Goal: Information Seeking & Learning: Learn about a topic

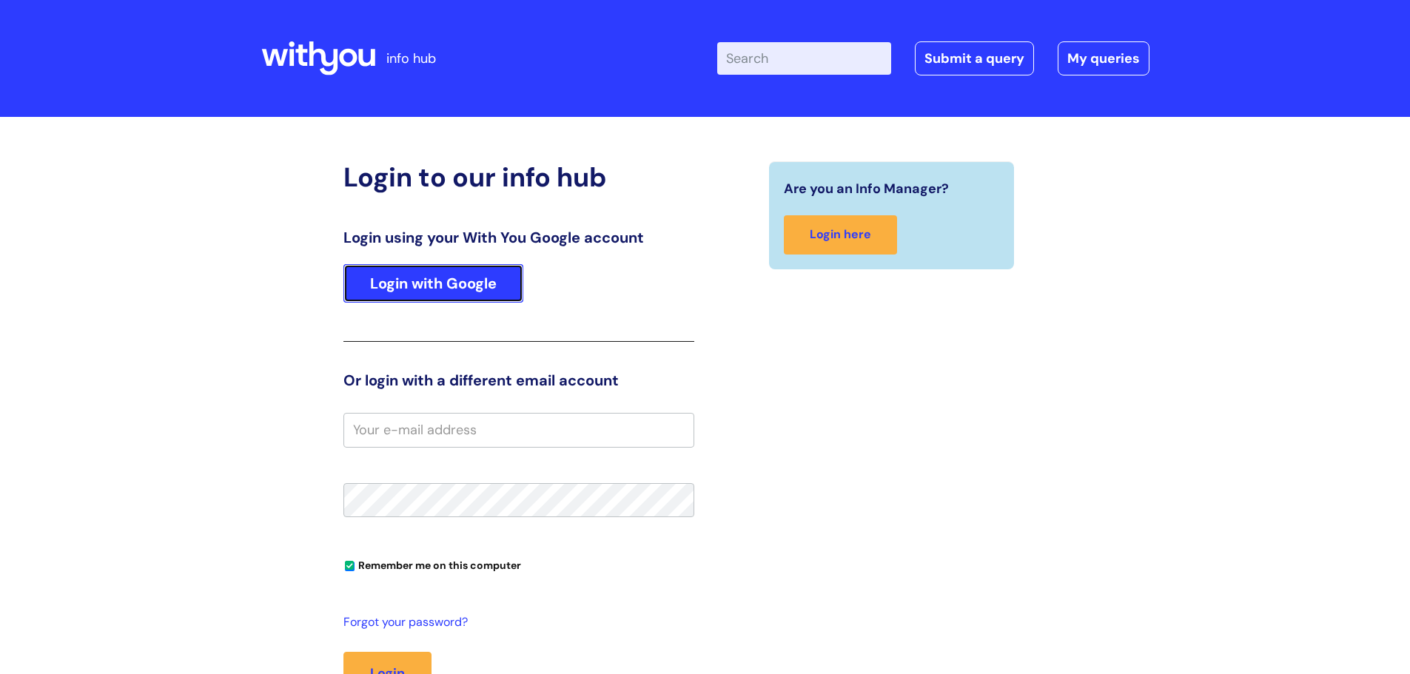
click at [420, 293] on link "Login with Google" at bounding box center [433, 283] width 180 height 38
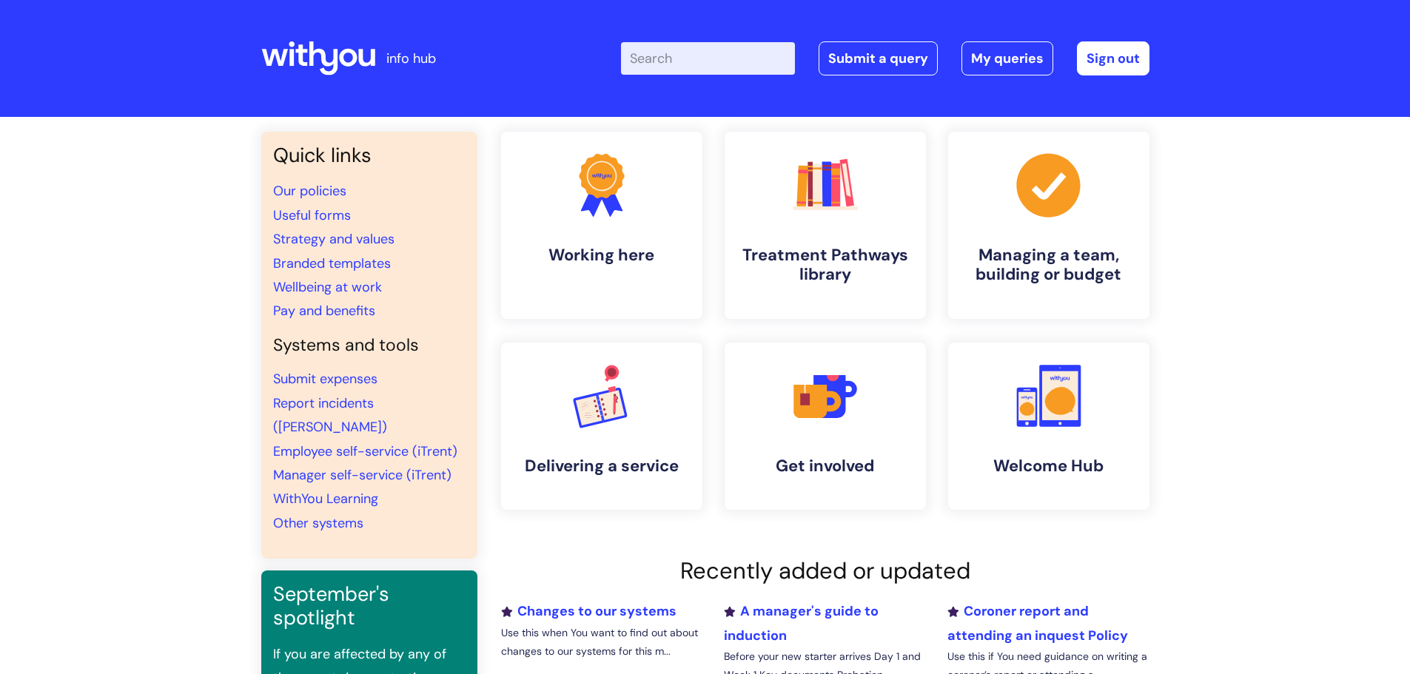
click at [696, 50] on input "Enter your search term here..." at bounding box center [708, 58] width 174 height 33
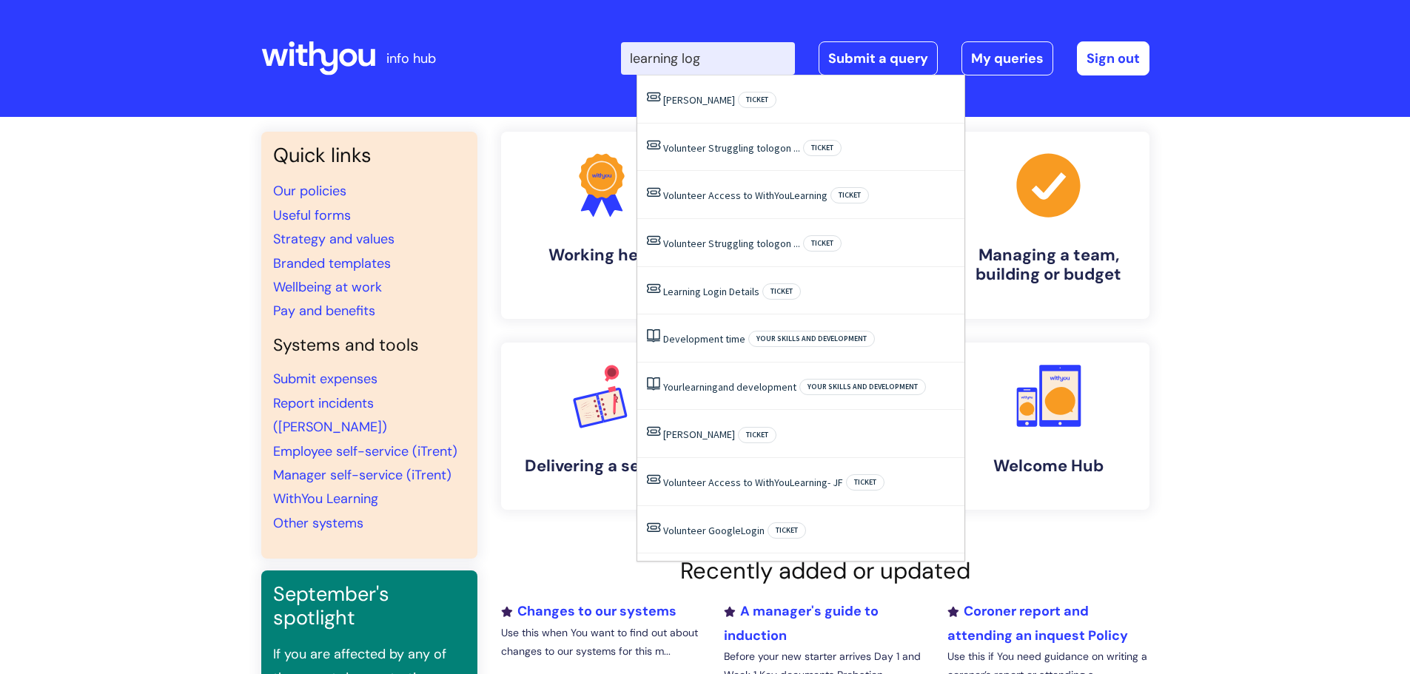
type input "learning log"
click button "Search" at bounding box center [0, 0] width 0 height 0
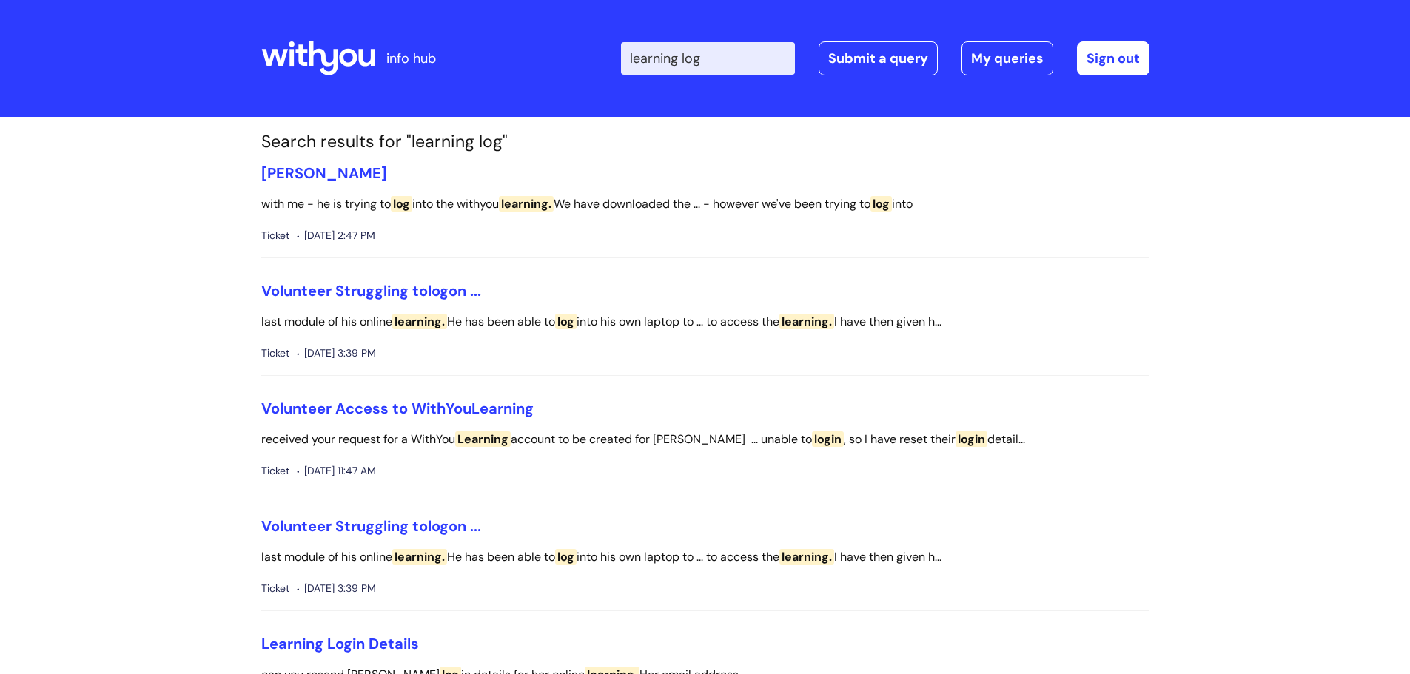
click at [734, 55] on input "learning log" at bounding box center [708, 58] width 174 height 33
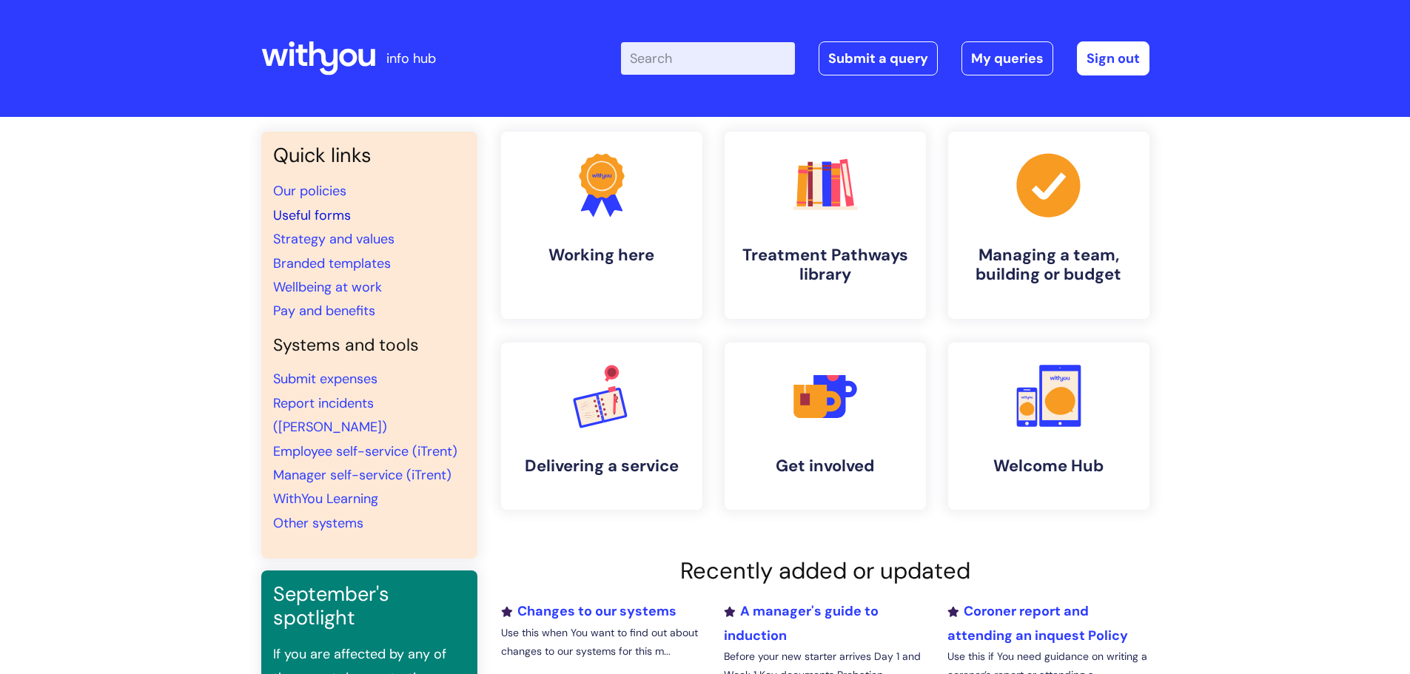
click at [325, 211] on link "Useful forms" at bounding box center [312, 216] width 78 height 18
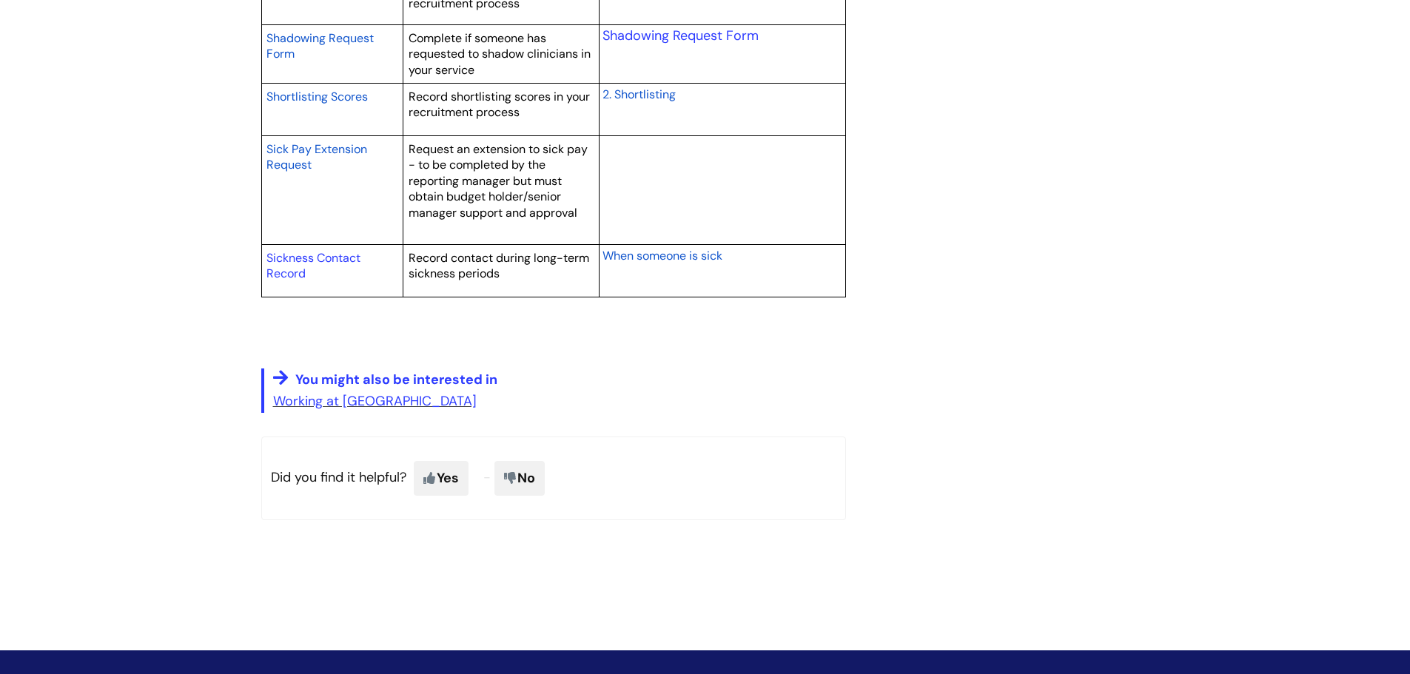
scroll to position [2665, 0]
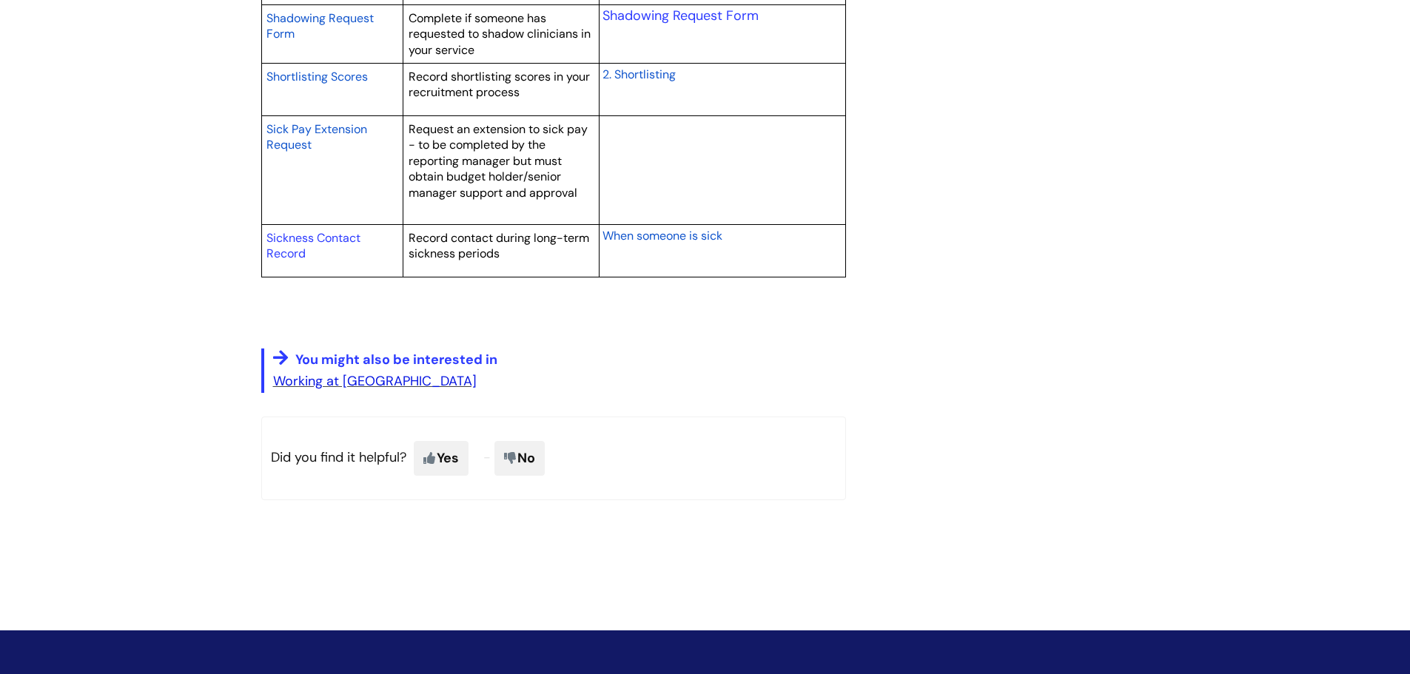
click at [342, 379] on link "Working at WithYou" at bounding box center [375, 381] width 204 height 18
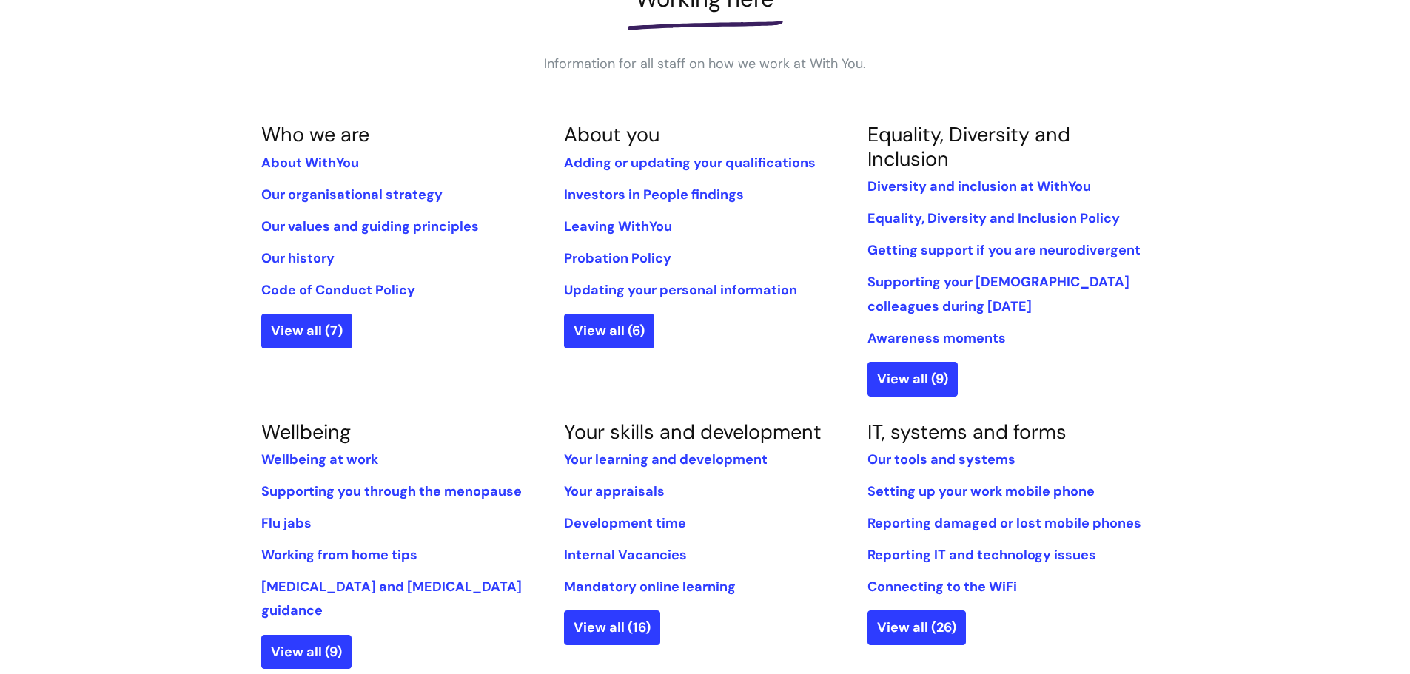
scroll to position [296, 0]
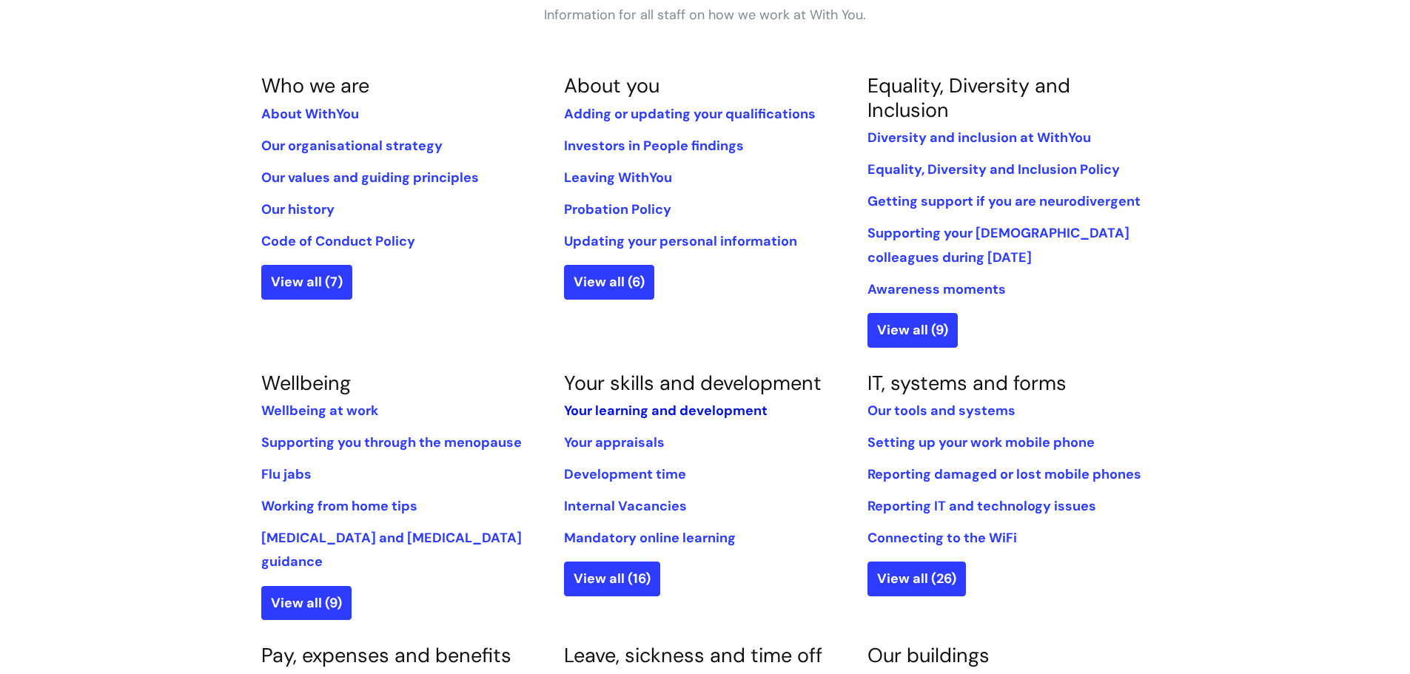
click at [637, 404] on link "Your learning and development" at bounding box center [666, 411] width 204 height 18
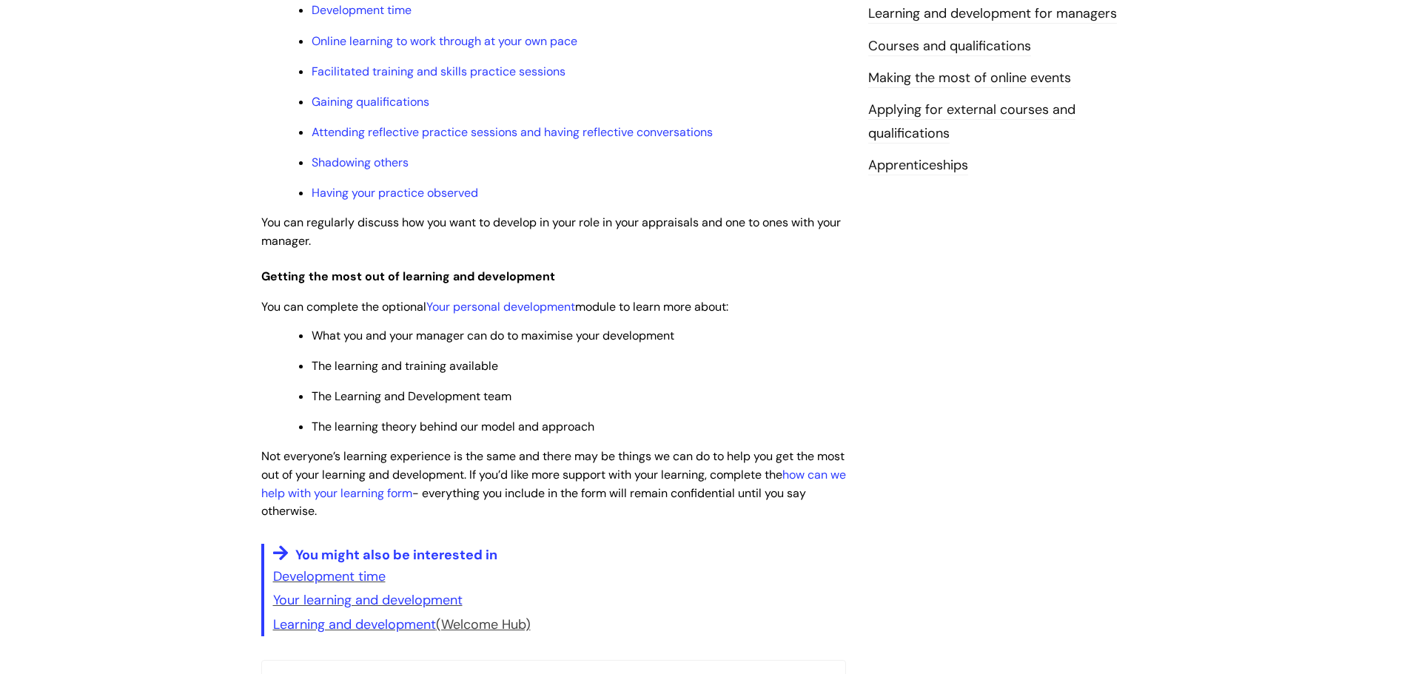
scroll to position [592, 0]
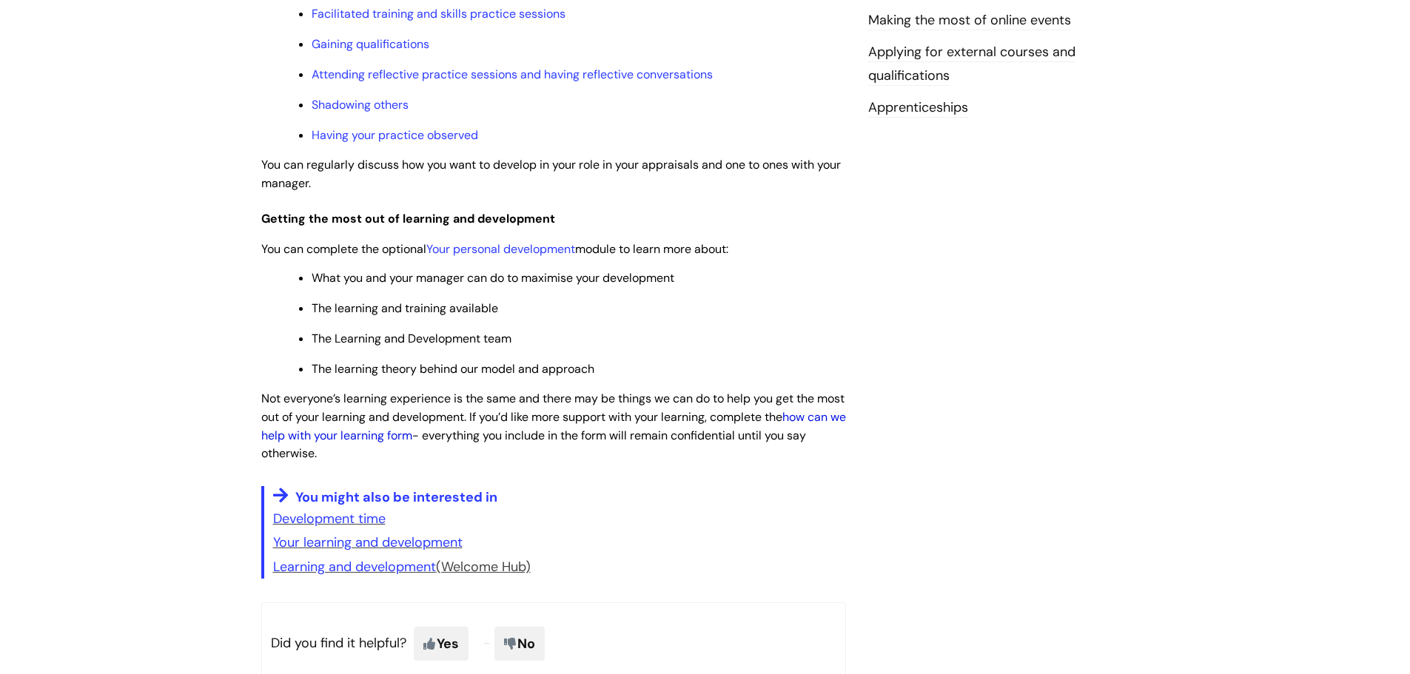
click at [400, 432] on link "how can we help with your learning form" at bounding box center [553, 426] width 585 height 34
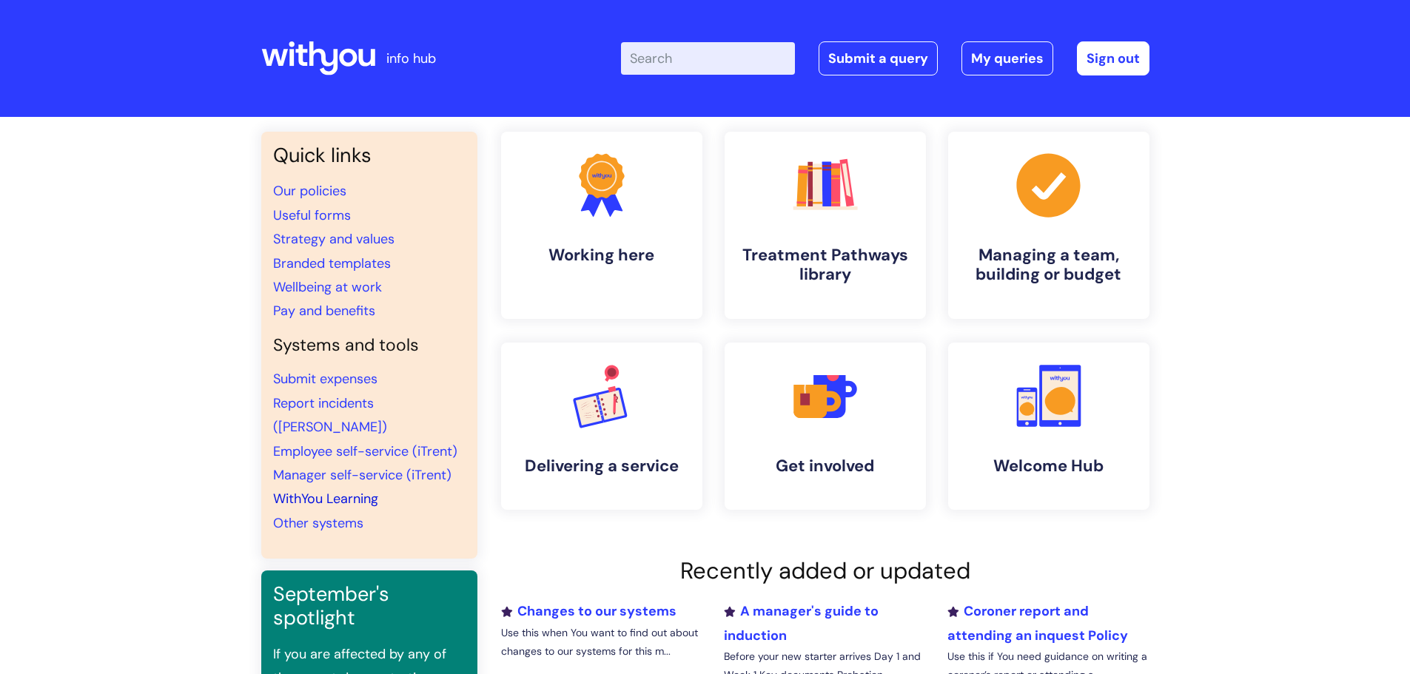
click at [302, 490] on link "WithYou Learning" at bounding box center [325, 499] width 105 height 18
click at [318, 261] on link "Branded templates" at bounding box center [332, 264] width 118 height 18
click at [821, 468] on h4 "Get involved" at bounding box center [825, 467] width 181 height 20
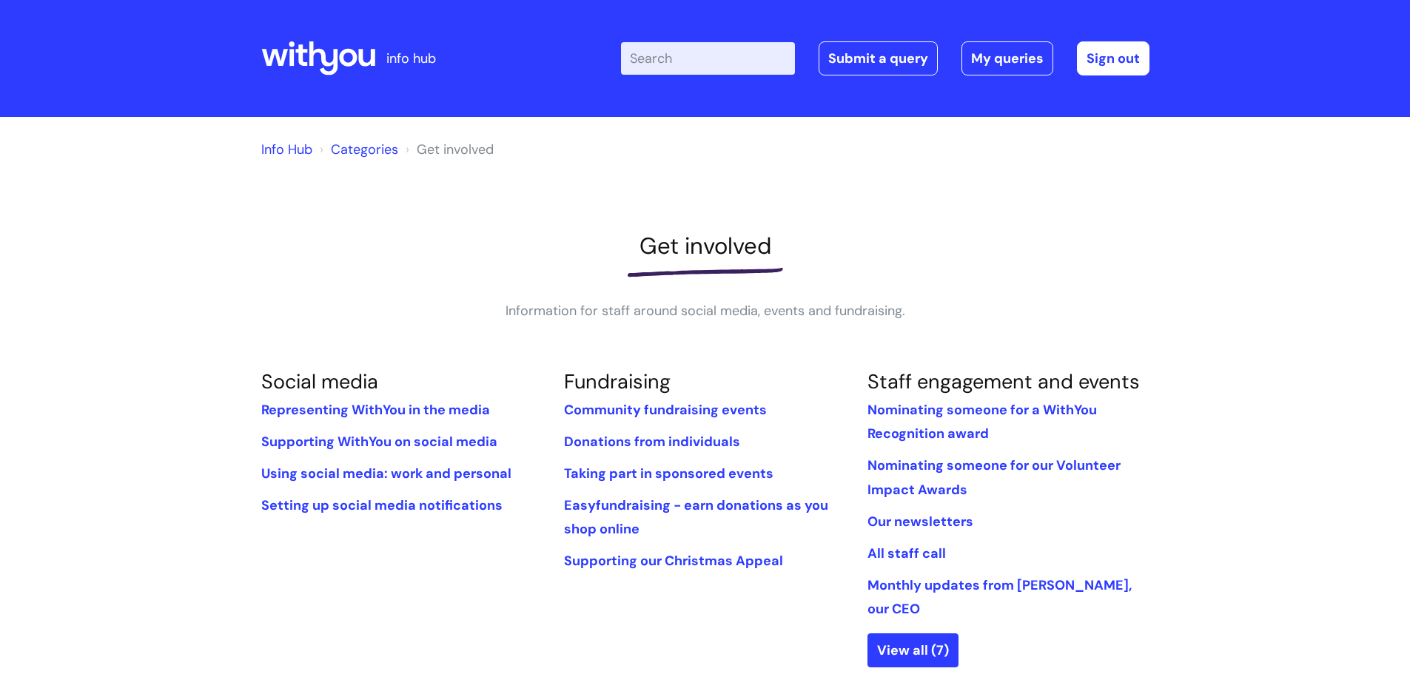
click at [708, 58] on input "Enter your search term here..." at bounding box center [708, 58] width 174 height 33
type input "log"
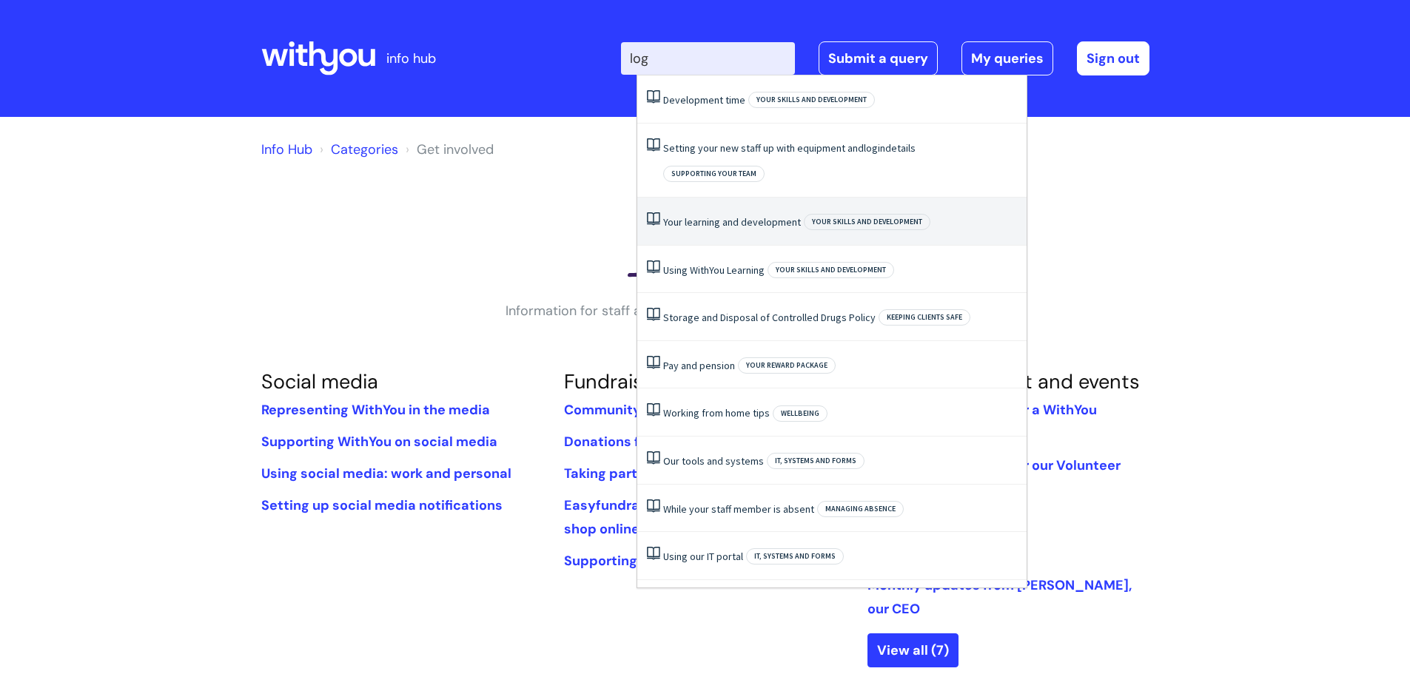
click at [668, 215] on link "Your learning and development" at bounding box center [732, 221] width 138 height 13
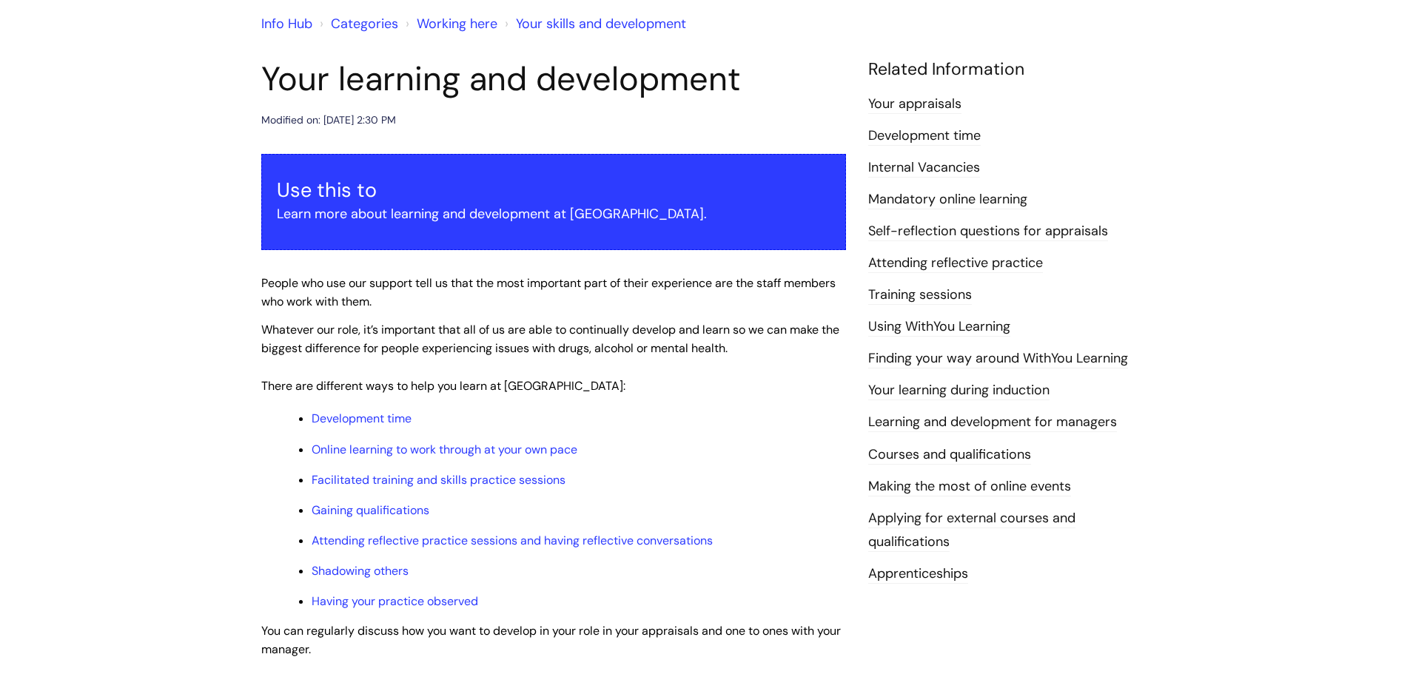
scroll to position [148, 0]
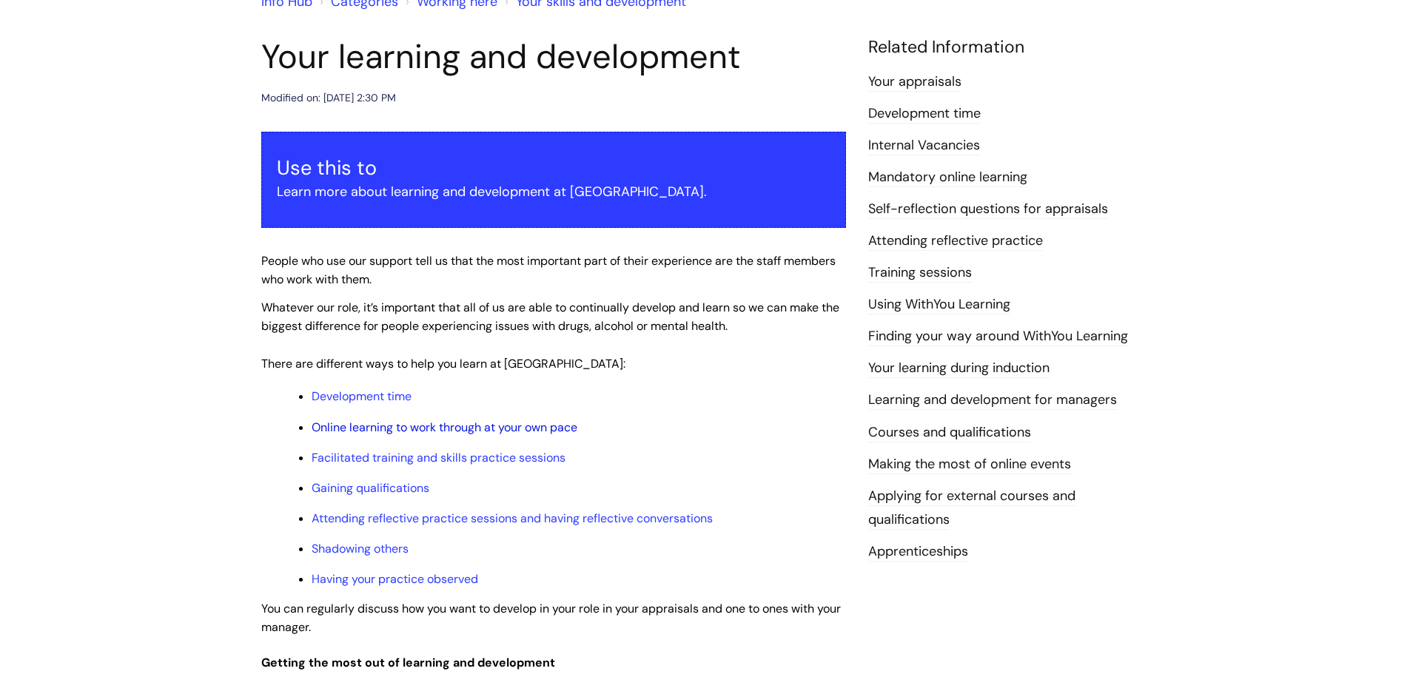
click at [400, 427] on link "Online learning to work through at your own pace" at bounding box center [445, 428] width 266 height 16
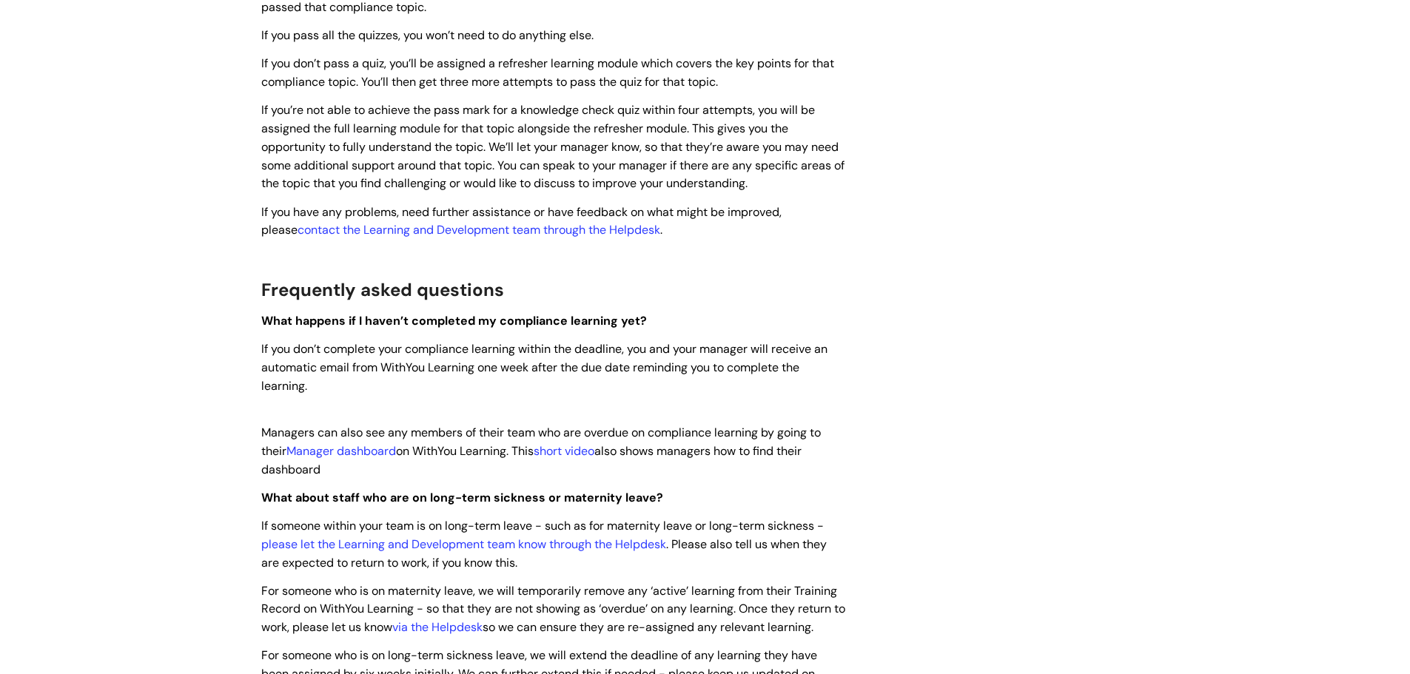
scroll to position [934, 0]
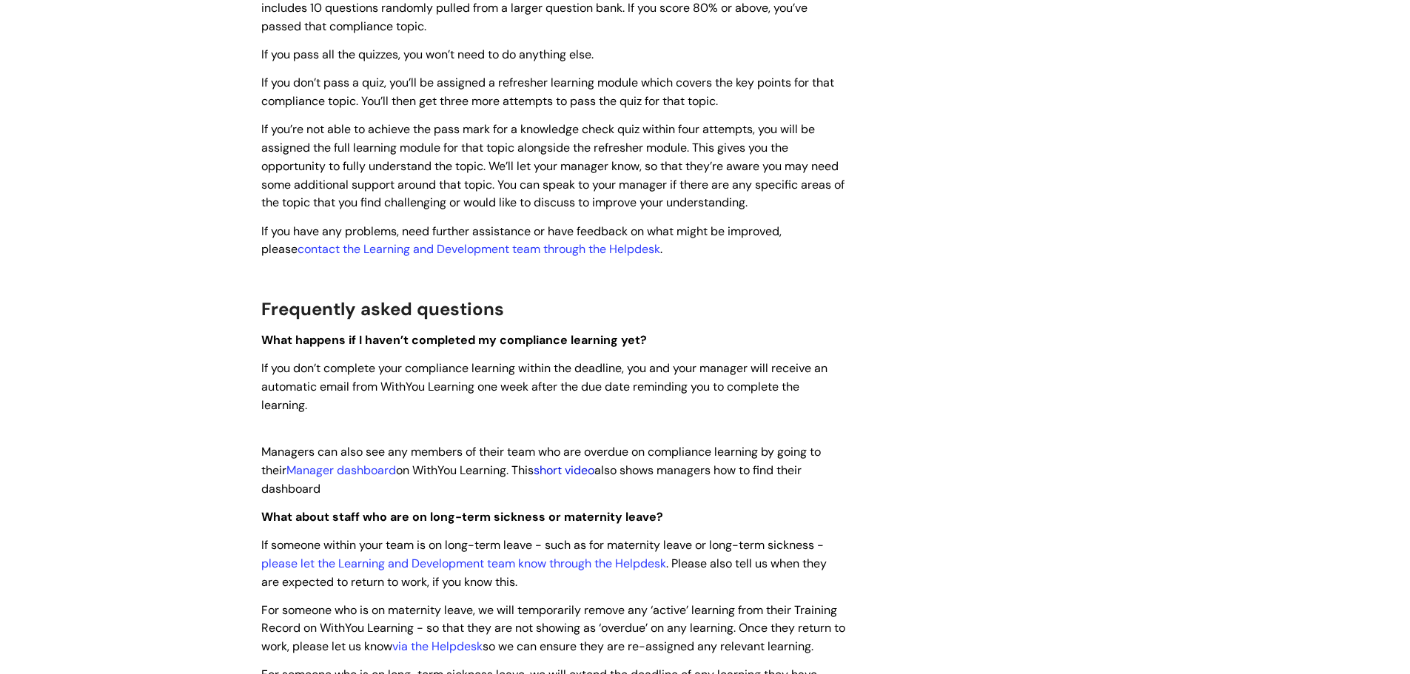
click at [586, 471] on link "short video" at bounding box center [564, 471] width 61 height 16
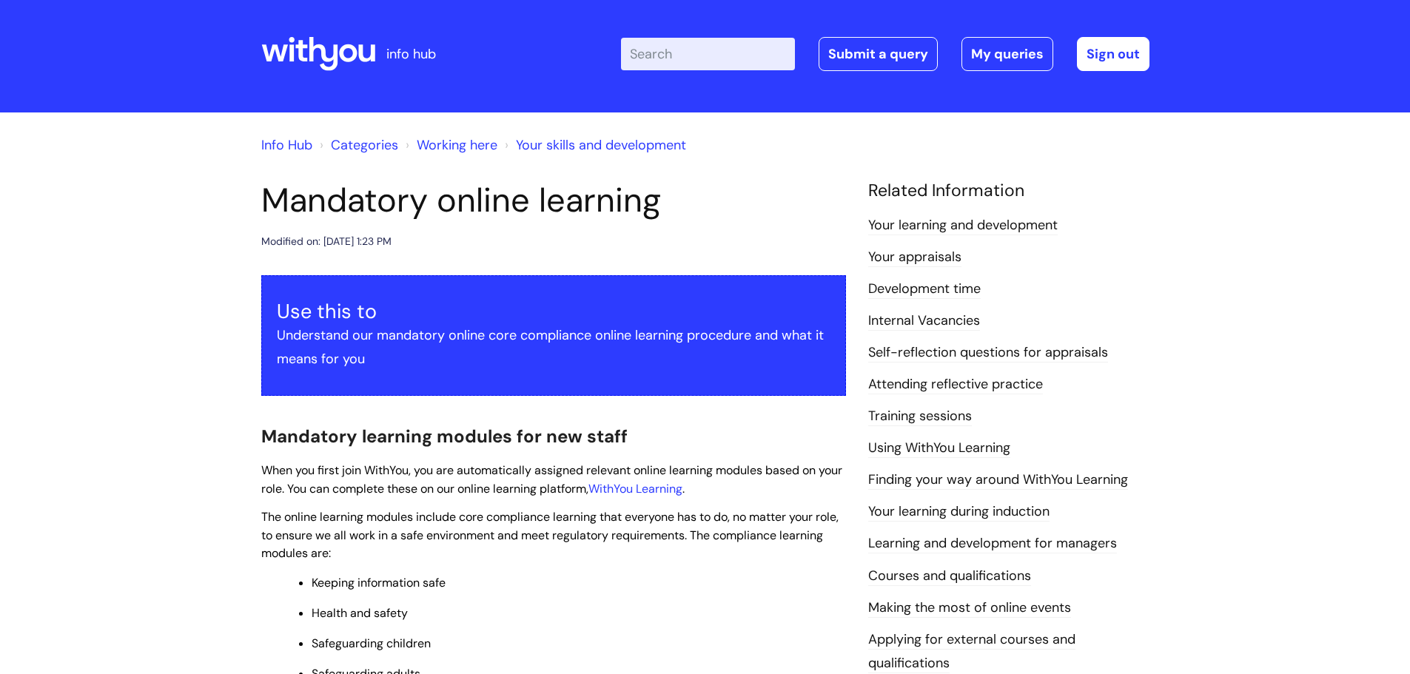
scroll to position [0, 0]
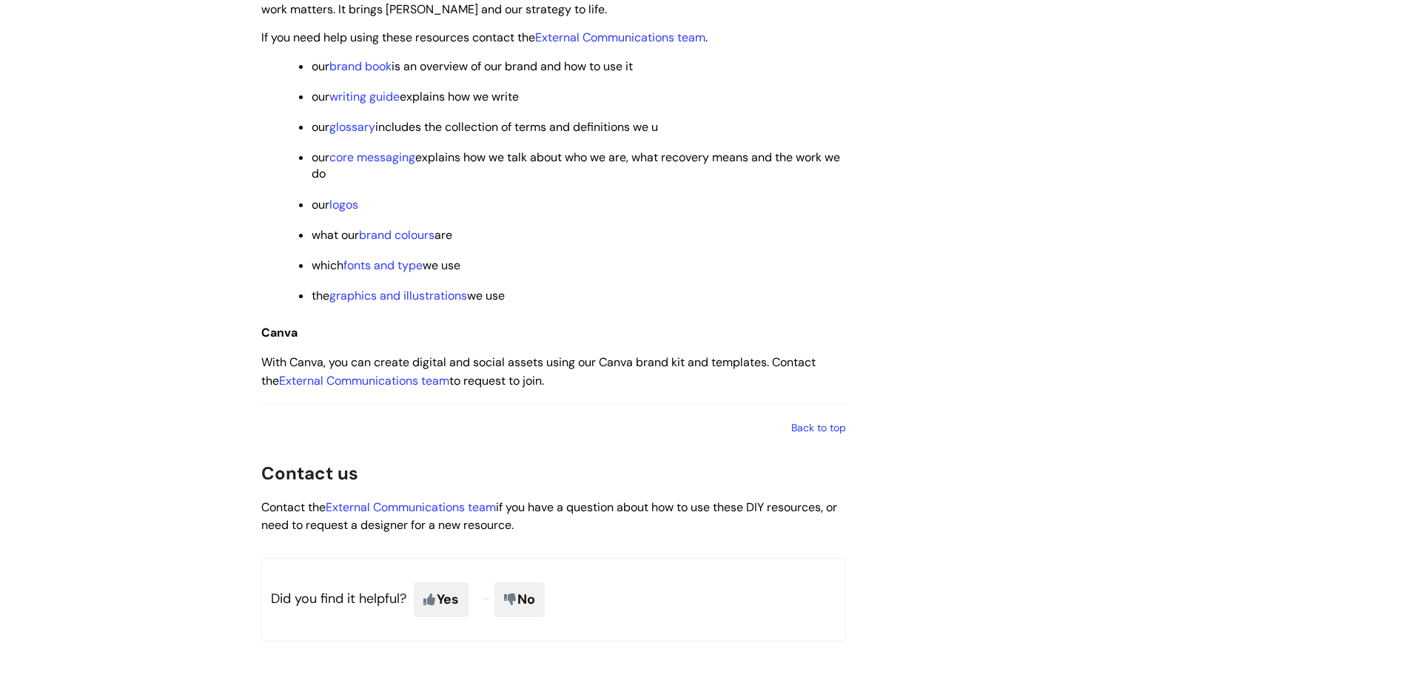
scroll to position [2295, 0]
